Goal: Task Accomplishment & Management: Complete application form

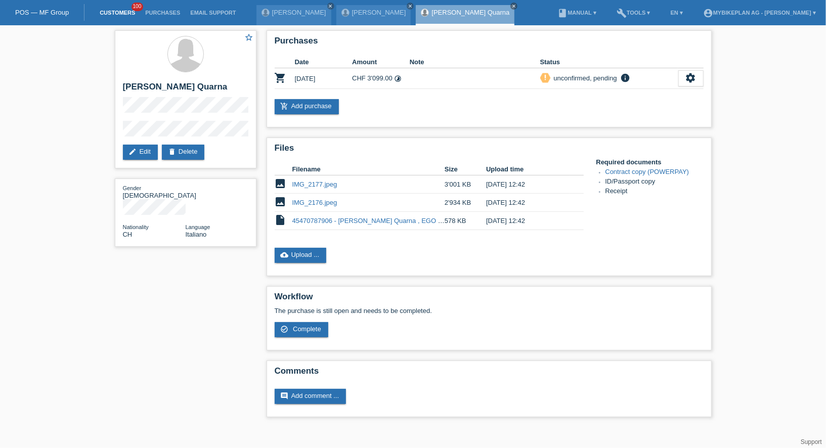
click at [120, 13] on link "Customers" at bounding box center [118, 13] width 46 height 6
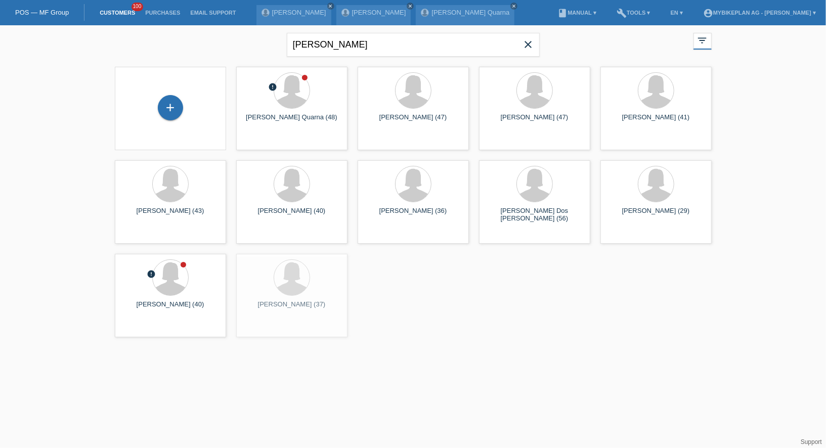
click at [525, 47] on icon "close" at bounding box center [528, 44] width 12 height 12
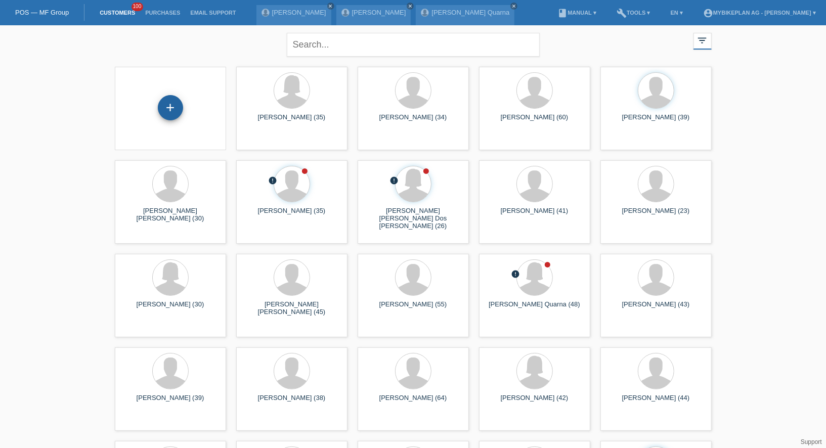
click at [166, 99] on div "+" at bounding box center [170, 107] width 25 height 25
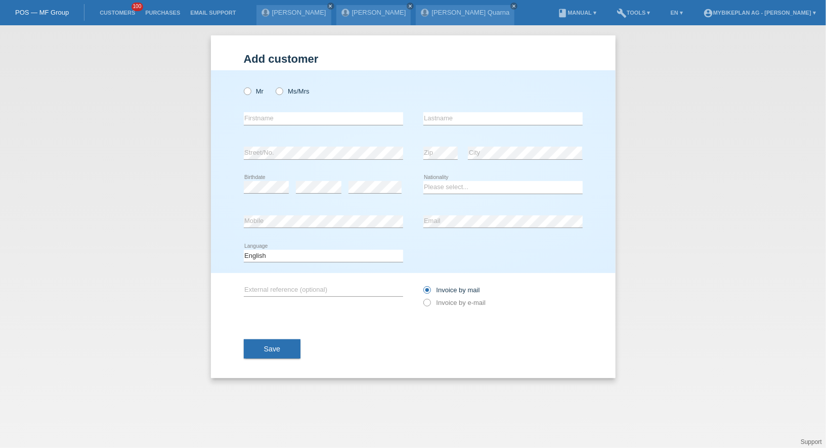
click at [495, 194] on div "Please select... Switzerland Austria Germany Liechtenstein ------------ Afghani…" at bounding box center [502, 187] width 159 height 34
click at [494, 186] on select "Please select... Switzerland Austria Germany Liechtenstein ------------ Afghani…" at bounding box center [502, 187] width 159 height 12
click at [438, 191] on select "Please select... Switzerland Austria Germany Liechtenstein ------------ Afghani…" at bounding box center [502, 187] width 159 height 12
